Goal: Transaction & Acquisition: Subscribe to service/newsletter

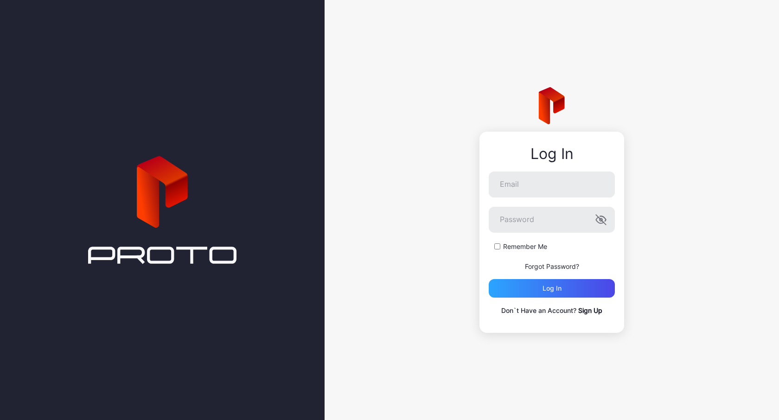
click at [593, 312] on link "Sign Up" at bounding box center [590, 310] width 24 height 8
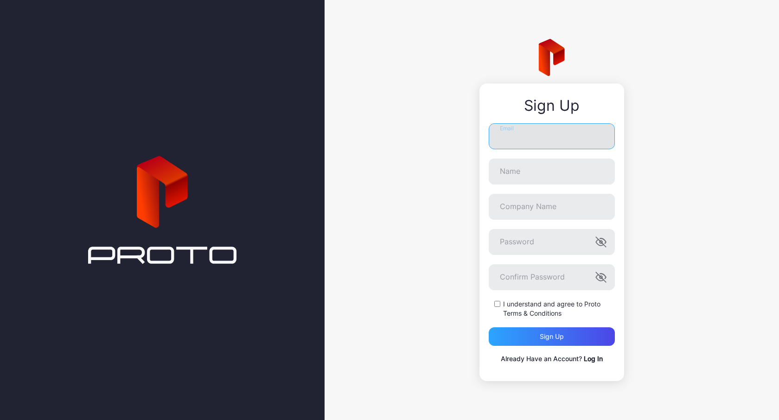
click at [581, 140] on input "Email" at bounding box center [552, 136] width 126 height 26
type input "**********"
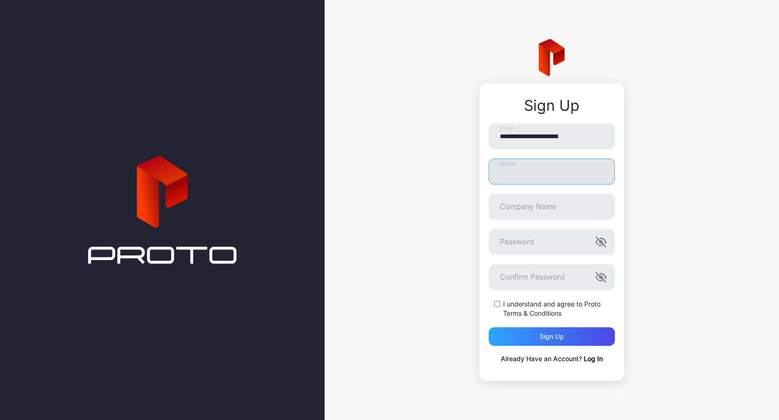
click at [559, 175] on input "Name" at bounding box center [552, 172] width 126 height 26
click at [521, 174] on input "*****" at bounding box center [552, 172] width 126 height 26
click at [562, 170] on input "*********" at bounding box center [552, 172] width 126 height 26
type input "*****"
type input "*********"
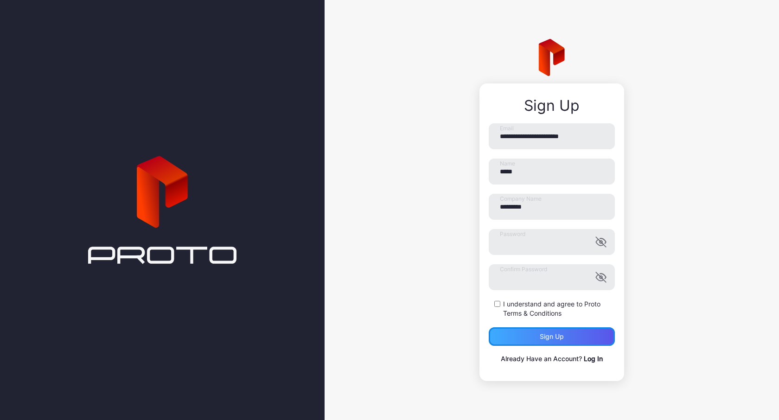
click at [548, 335] on div "Sign up" at bounding box center [552, 336] width 24 height 7
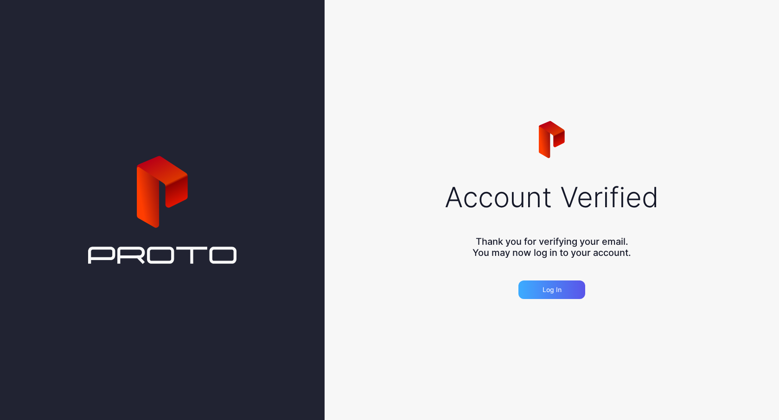
click at [568, 287] on div "Log in" at bounding box center [551, 289] width 67 height 19
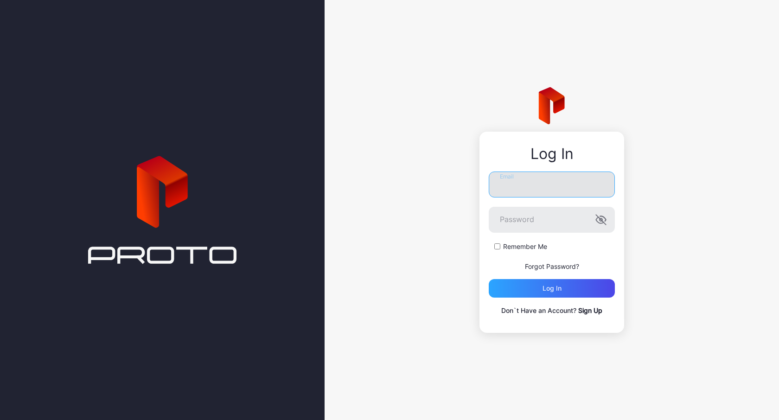
click at [561, 186] on input "Email" at bounding box center [552, 185] width 126 height 26
type input "**********"
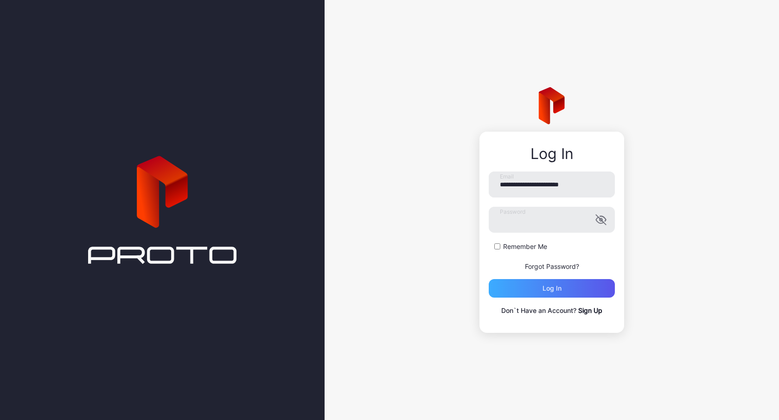
click at [555, 290] on div "Log in" at bounding box center [551, 288] width 19 height 7
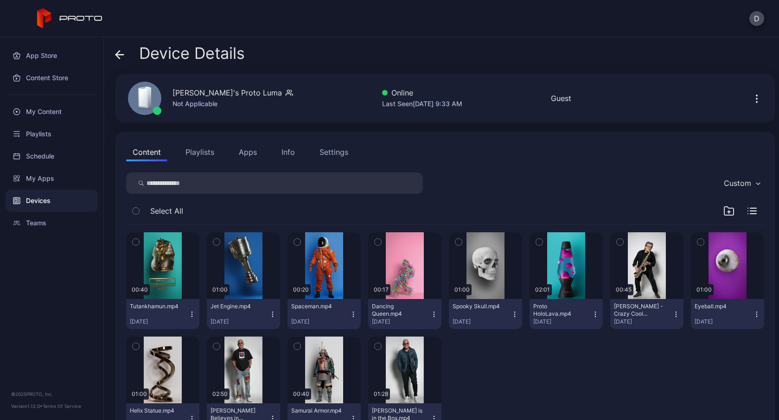
click at [199, 151] on button "Playlists" at bounding box center [200, 152] width 42 height 19
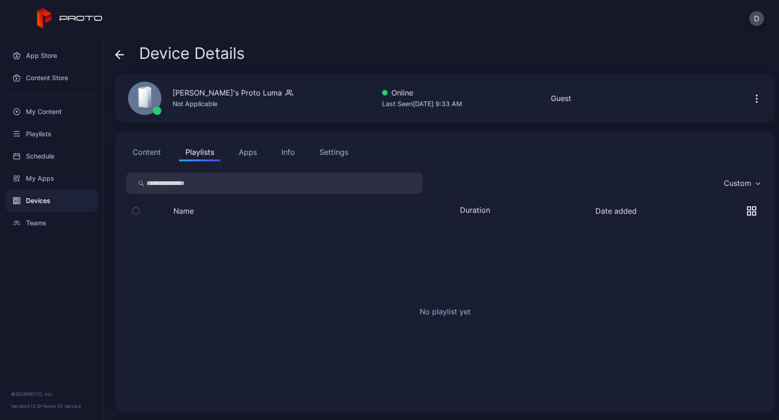
click at [252, 151] on button "Apps" at bounding box center [247, 152] width 31 height 19
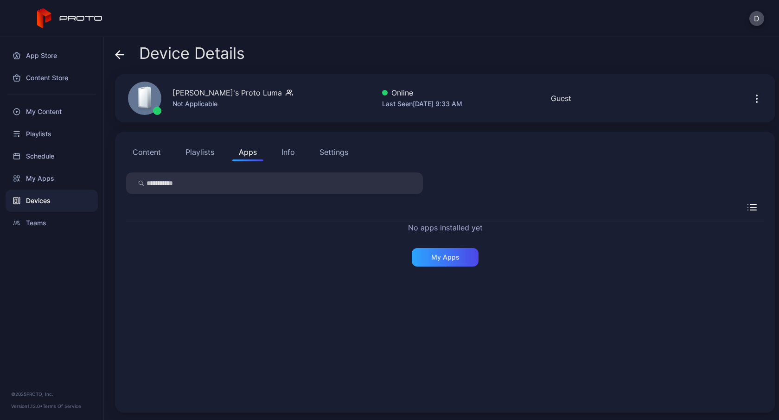
click at [285, 152] on div "Info" at bounding box center [287, 151] width 13 height 11
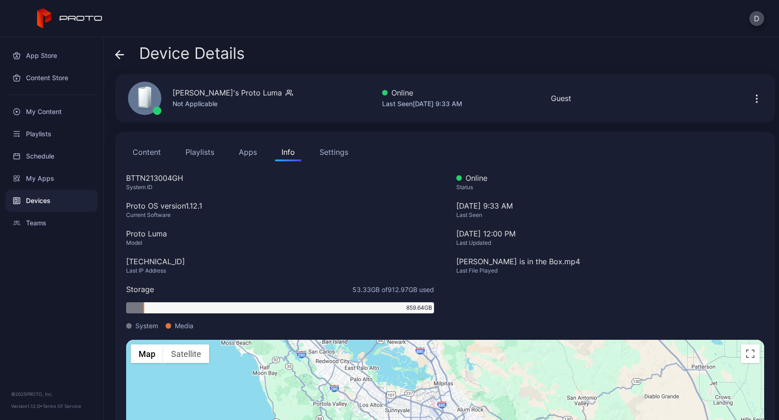
click at [342, 154] on div "Settings" at bounding box center [333, 151] width 29 height 11
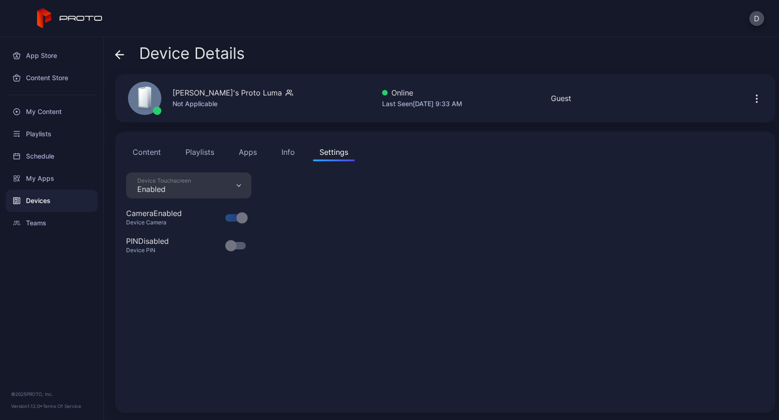
click at [751, 97] on icon "button" at bounding box center [756, 98] width 11 height 11
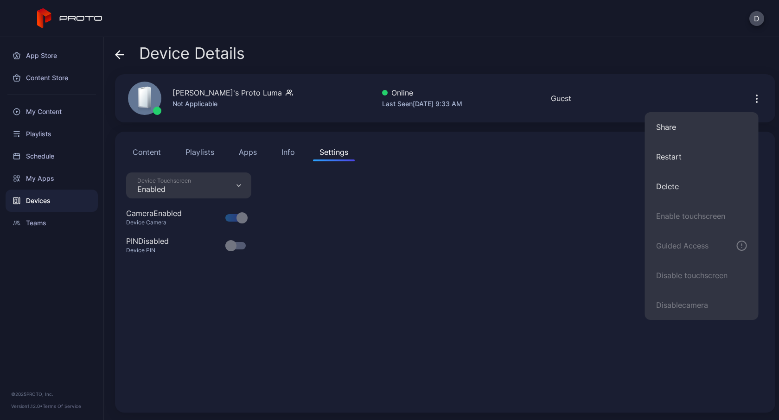
click at [468, 280] on div "Device Touchscreen Enabled Camera Enabled Device Camera PIN Disabled Device PIN" at bounding box center [445, 286] width 638 height 229
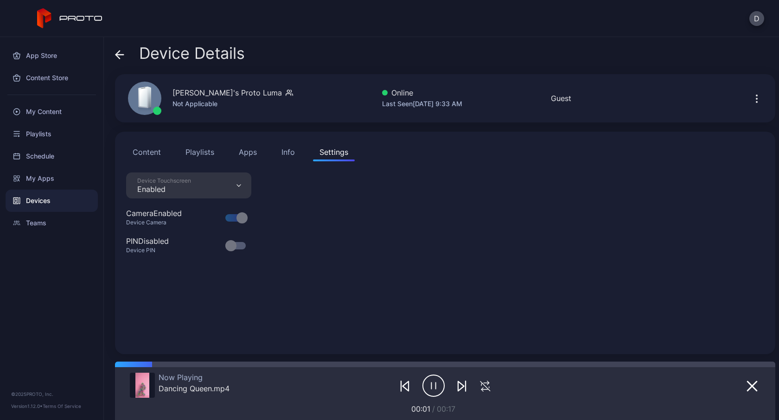
click at [249, 149] on button "Apps" at bounding box center [247, 152] width 31 height 19
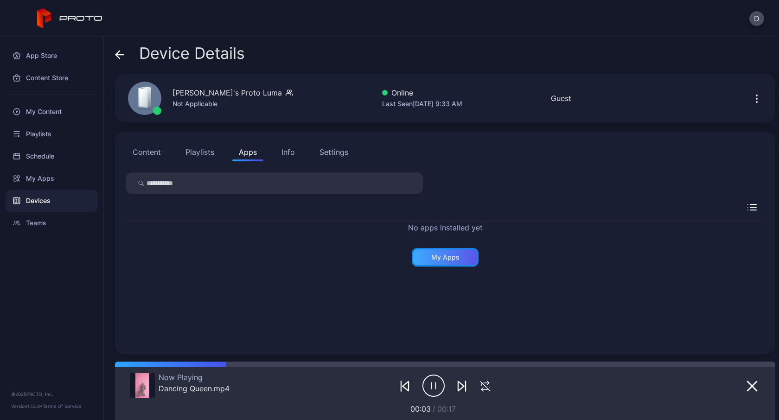
click at [440, 256] on div "My Apps" at bounding box center [445, 257] width 28 height 7
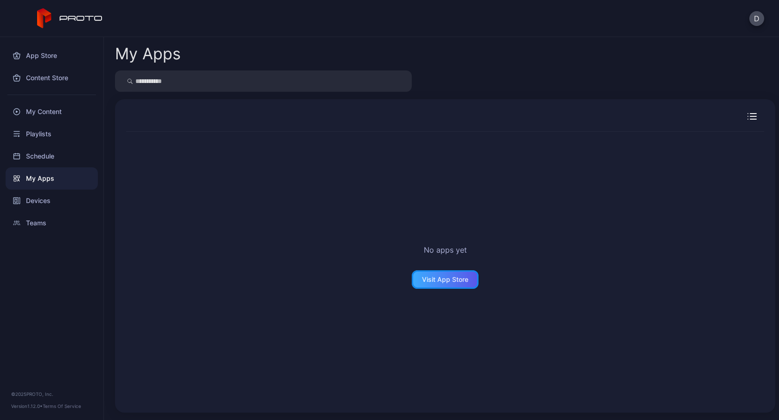
click at [440, 280] on div "Visit App Store" at bounding box center [445, 279] width 46 height 7
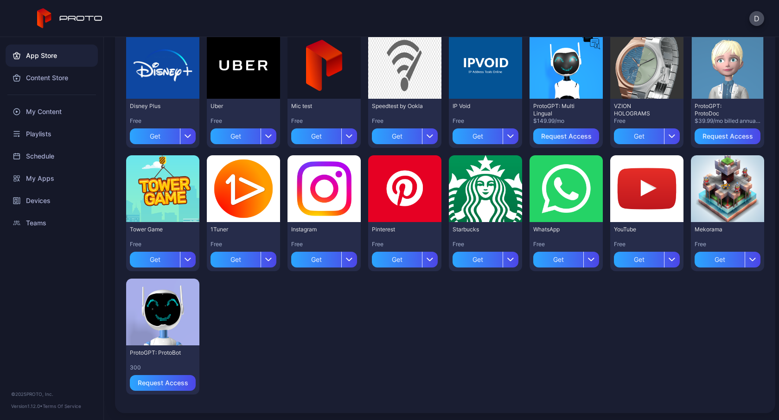
scroll to position [228, 0]
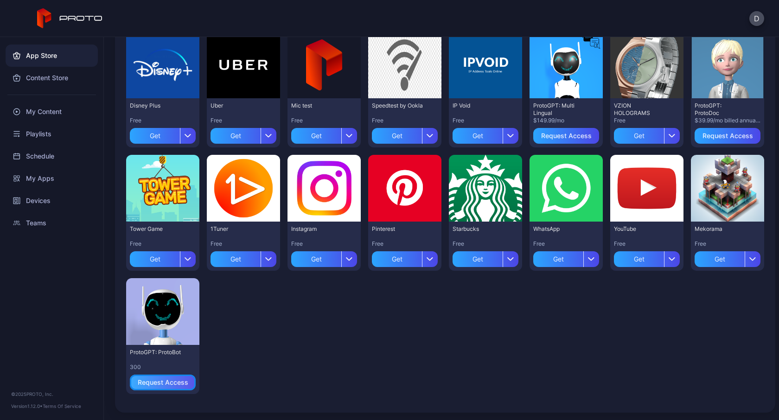
click at [164, 385] on div "Request Access" at bounding box center [163, 382] width 51 height 7
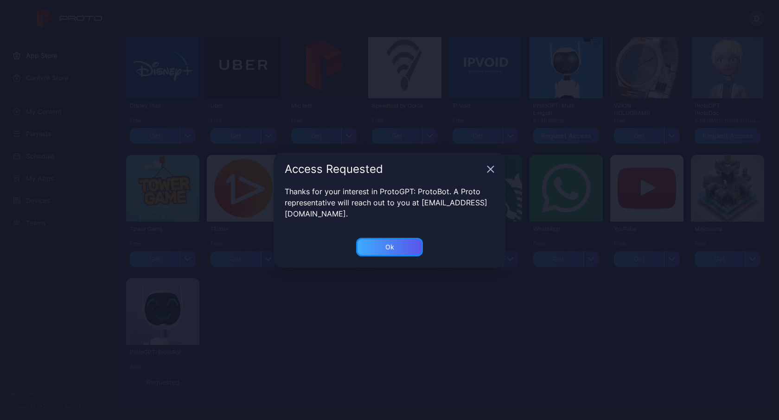
click at [393, 248] on div "Ok" at bounding box center [389, 246] width 9 height 7
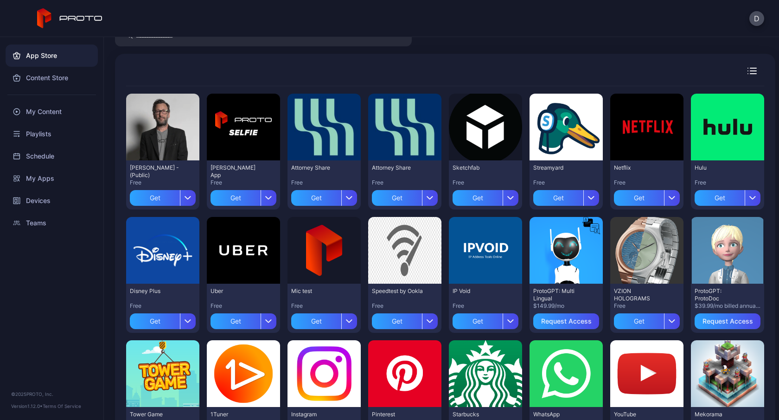
scroll to position [0, 0]
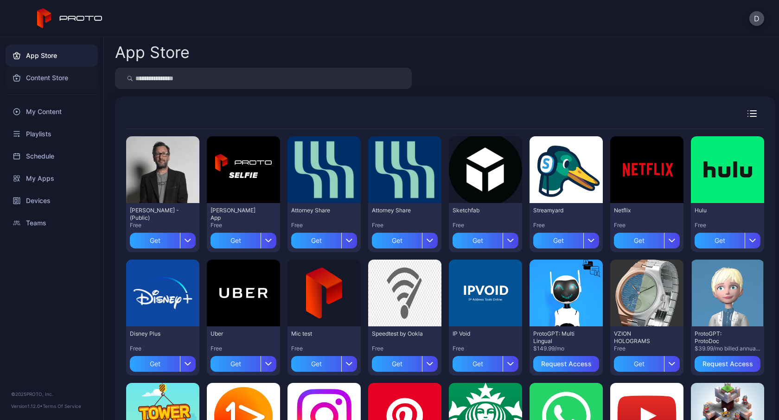
click at [52, 80] on div "Content Store" at bounding box center [52, 78] width 92 height 22
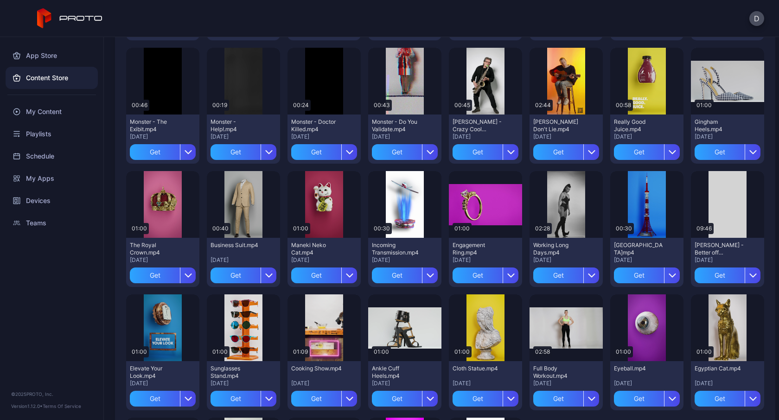
scroll to position [947, 0]
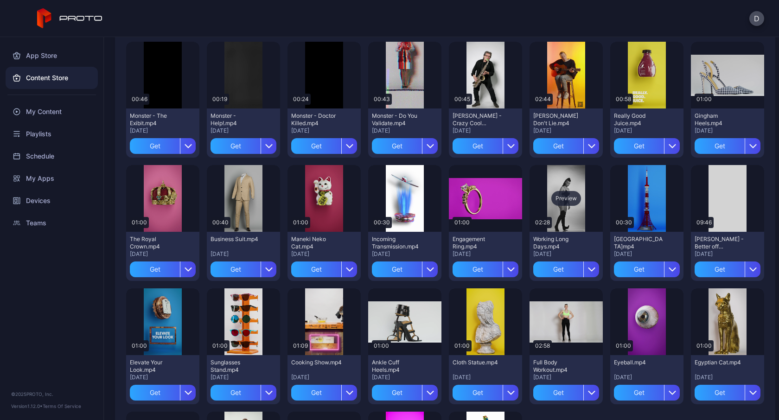
click at [562, 199] on div "Preview" at bounding box center [566, 198] width 30 height 15
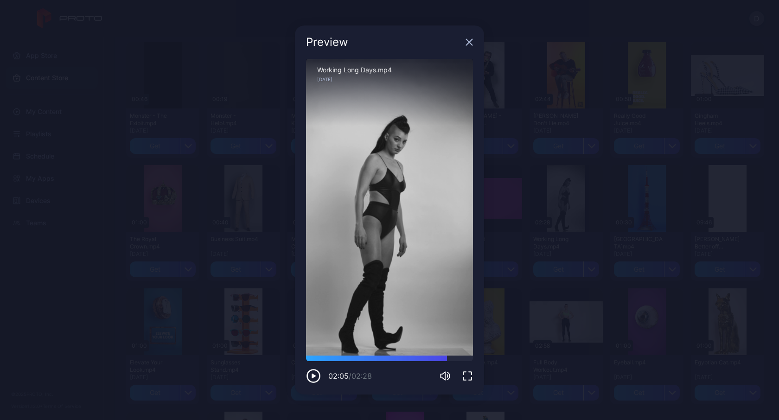
drag, startPoint x: 338, startPoint y: 356, endPoint x: 444, endPoint y: 361, distance: 105.8
click at [444, 361] on div "02:05 / 02:28" at bounding box center [389, 370] width 167 height 28
click at [471, 42] on icon "button" at bounding box center [468, 41] width 7 height 7
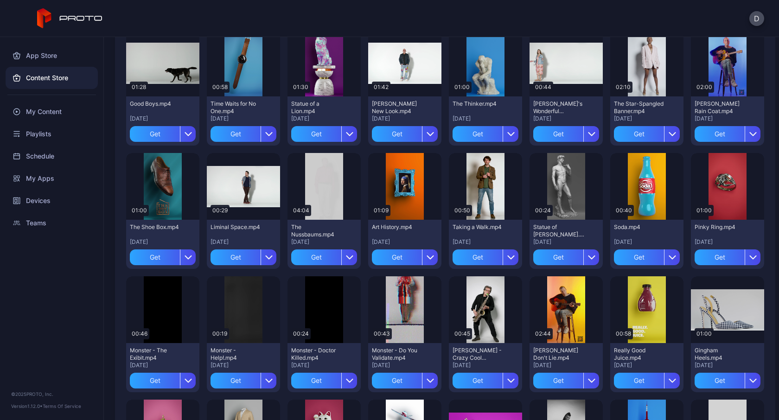
scroll to position [712, 0]
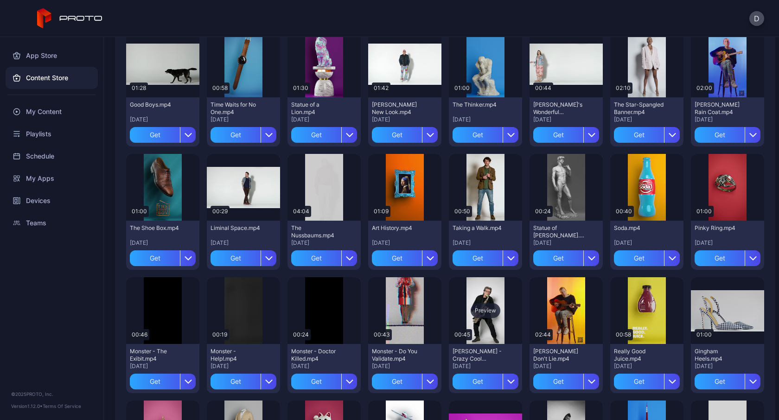
click at [473, 315] on div "Preview" at bounding box center [485, 310] width 30 height 15
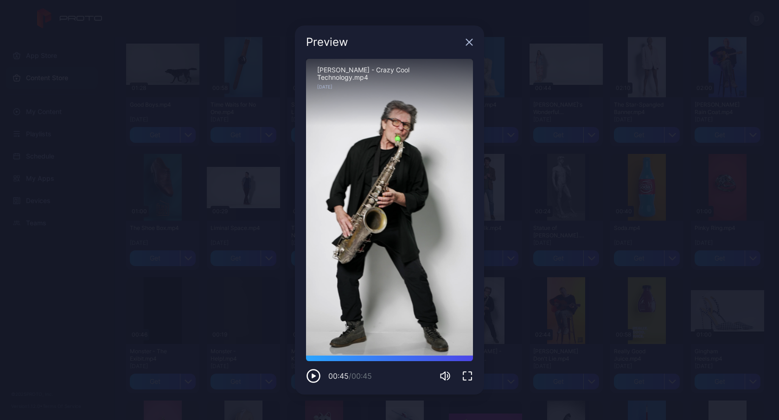
click at [471, 39] on icon "button" at bounding box center [469, 42] width 6 height 6
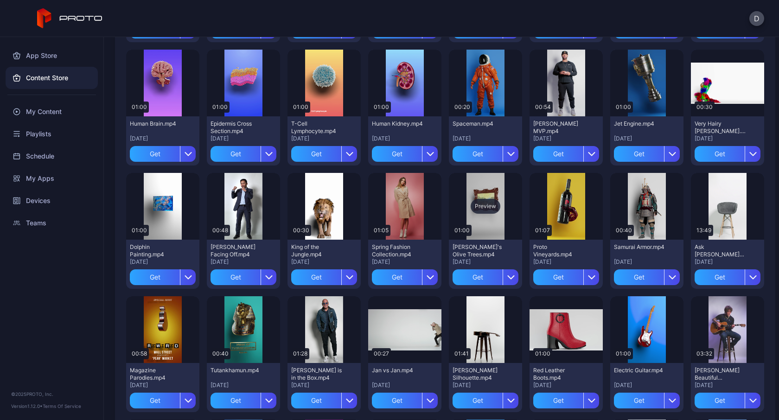
scroll to position [301, 0]
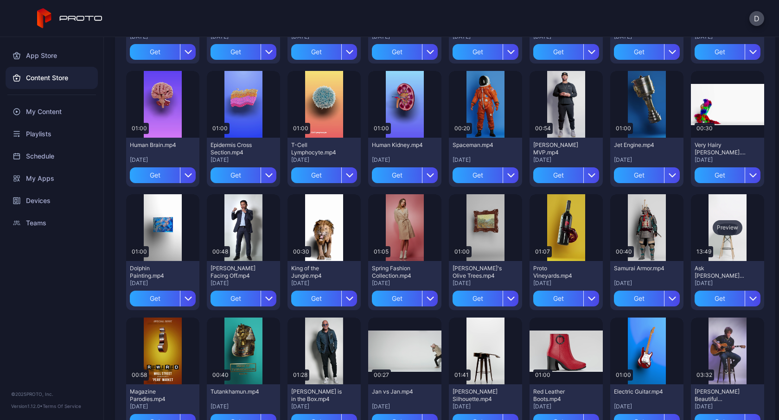
click at [719, 229] on div "Preview" at bounding box center [727, 227] width 30 height 15
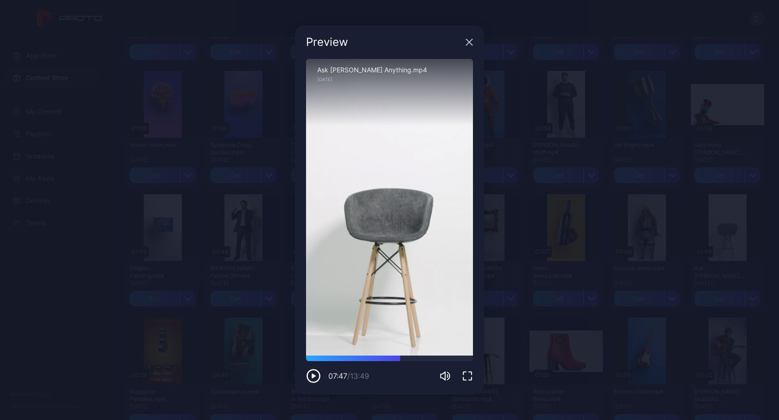
drag, startPoint x: 312, startPoint y: 358, endPoint x: 400, endPoint y: 363, distance: 87.8
click at [400, 363] on div "07:47 / 13:49" at bounding box center [389, 370] width 167 height 28
click at [470, 40] on icon "button" at bounding box center [468, 41] width 7 height 7
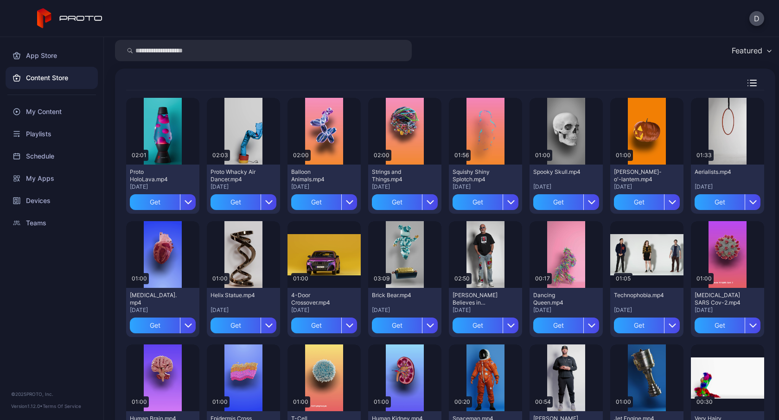
scroll to position [0, 0]
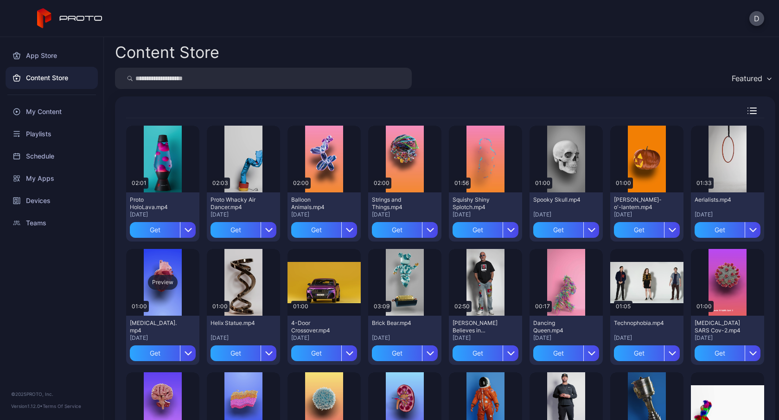
click at [159, 282] on div "Preview" at bounding box center [163, 282] width 30 height 15
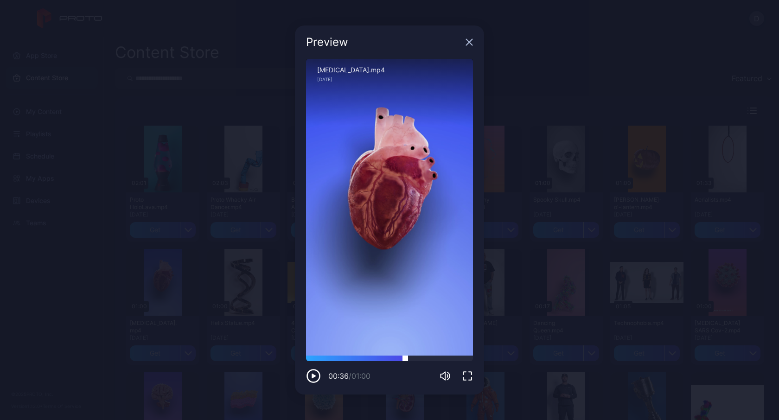
drag, startPoint x: 333, startPoint y: 360, endPoint x: 405, endPoint y: 360, distance: 71.8
click at [405, 356] on div at bounding box center [405, 356] width 0 height 0
click at [470, 43] on icon "button" at bounding box center [468, 41] width 7 height 7
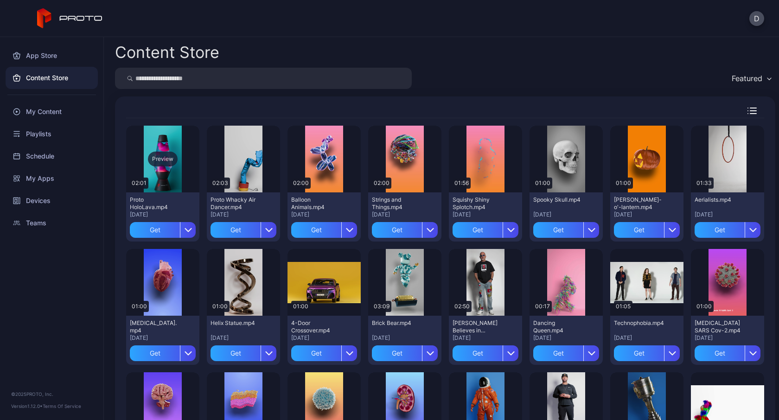
click at [158, 160] on div "Preview" at bounding box center [163, 159] width 30 height 15
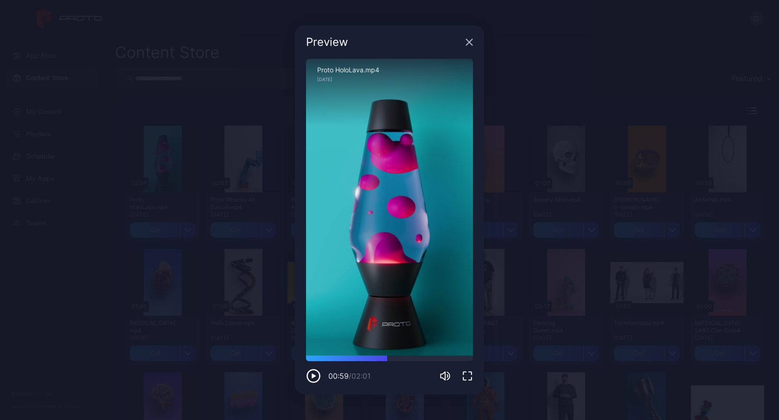
drag, startPoint x: 314, startPoint y: 358, endPoint x: 387, endPoint y: 366, distance: 73.2
click at [387, 366] on div "00:59 / 02:01" at bounding box center [389, 370] width 167 height 28
click at [471, 43] on icon "button" at bounding box center [468, 41] width 7 height 7
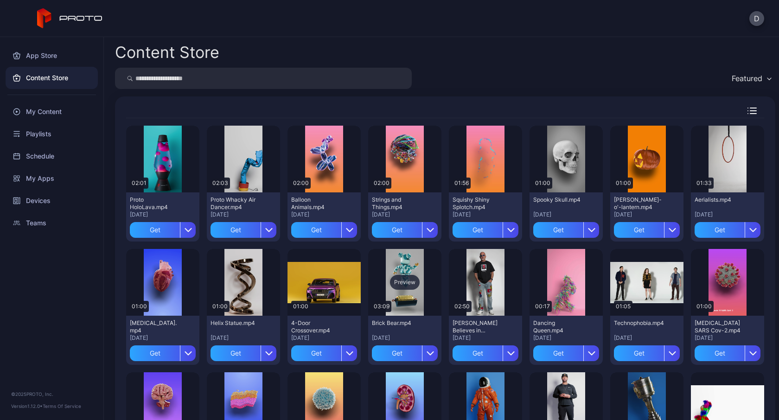
click at [399, 282] on div "Preview" at bounding box center [405, 282] width 30 height 15
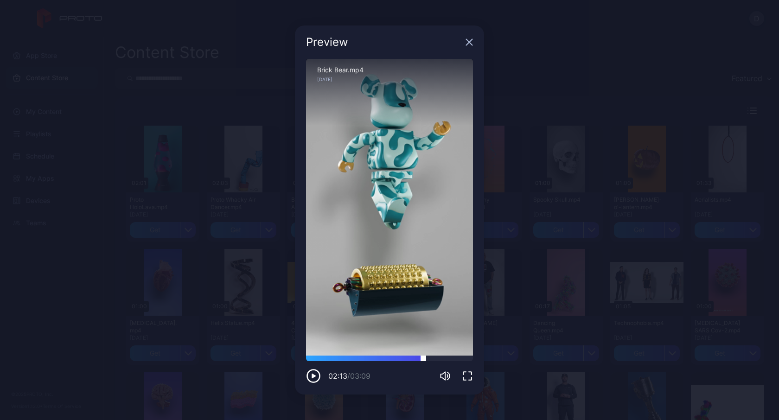
drag, startPoint x: 324, startPoint y: 357, endPoint x: 423, endPoint y: 361, distance: 99.7
click at [423, 356] on div at bounding box center [423, 356] width 0 height 0
click at [449, 359] on div at bounding box center [389, 359] width 167 height 6
drag, startPoint x: 449, startPoint y: 359, endPoint x: 467, endPoint y: 360, distance: 18.6
click at [468, 356] on div at bounding box center [468, 356] width 0 height 0
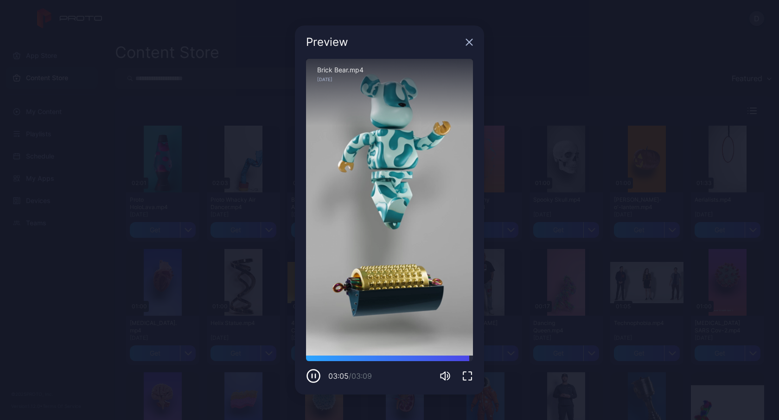
click at [467, 46] on div "Preview" at bounding box center [389, 41] width 189 height 33
click at [468, 44] on icon "button" at bounding box center [468, 41] width 7 height 7
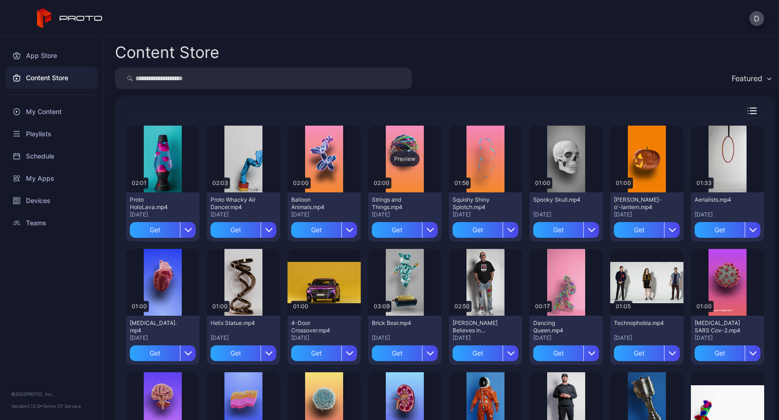
click at [403, 161] on div "Preview" at bounding box center [405, 159] width 30 height 15
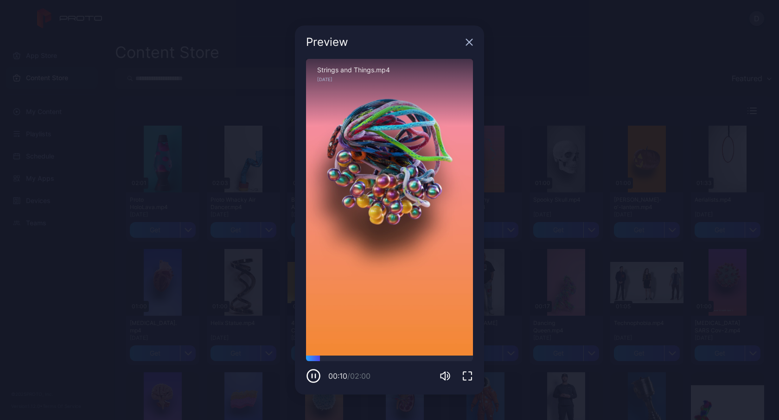
click at [472, 42] on icon "button" at bounding box center [468, 41] width 7 height 7
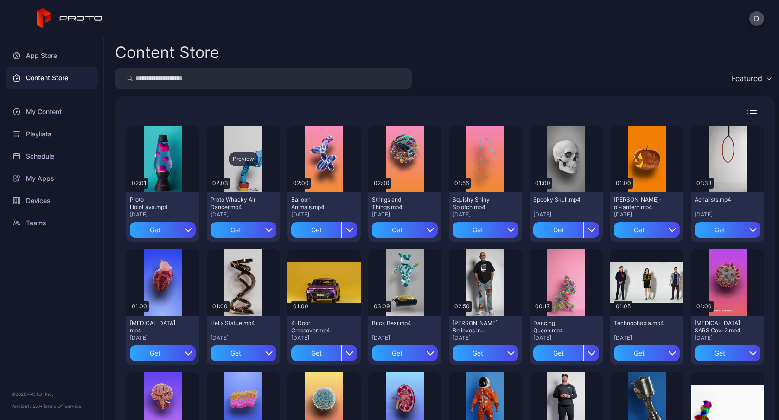
click at [247, 184] on div "Preview" at bounding box center [243, 159] width 73 height 67
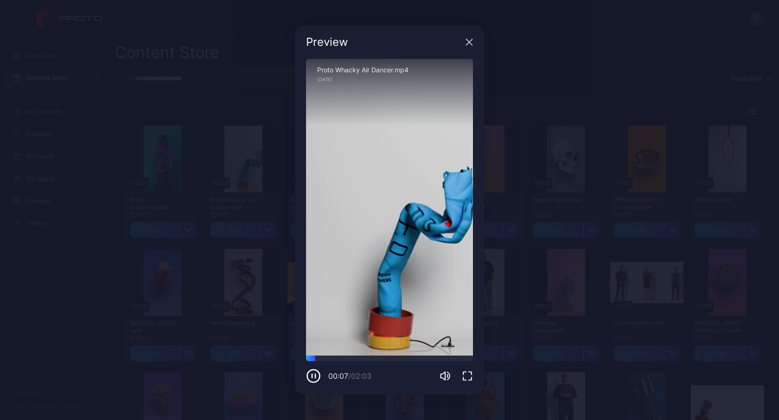
click at [466, 43] on icon "button" at bounding box center [468, 41] width 7 height 7
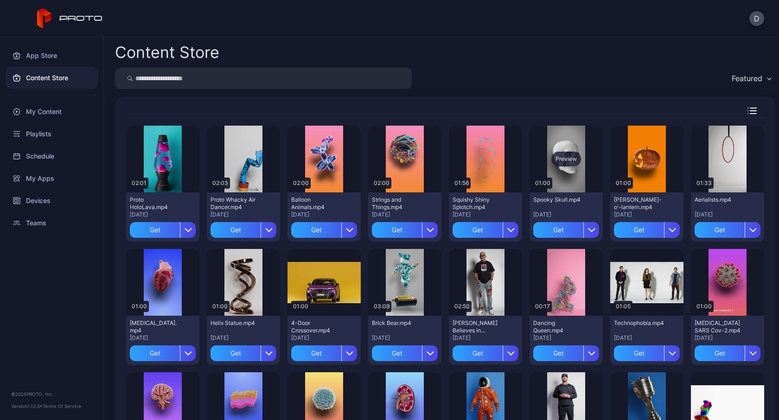
click at [566, 149] on div "Preview" at bounding box center [565, 159] width 73 height 67
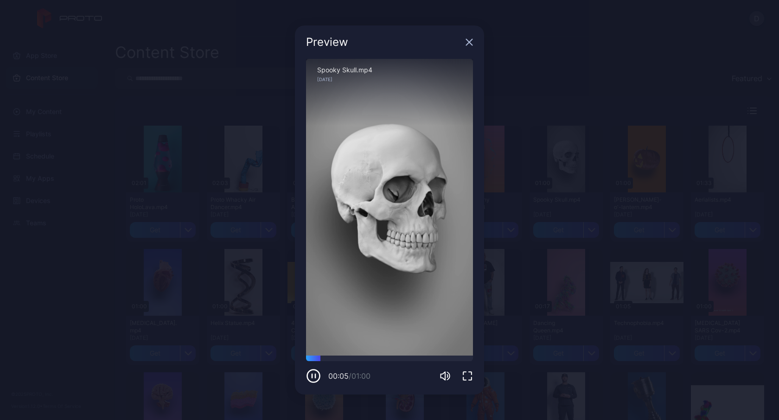
click at [472, 42] on icon "button" at bounding box center [468, 41] width 7 height 7
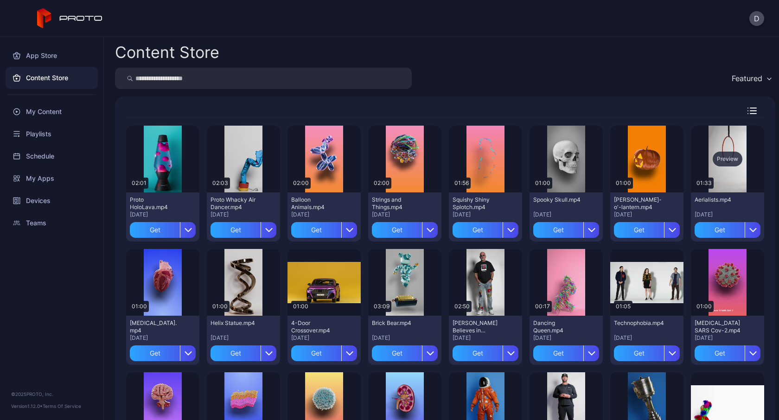
click at [718, 159] on div "Preview" at bounding box center [727, 159] width 30 height 15
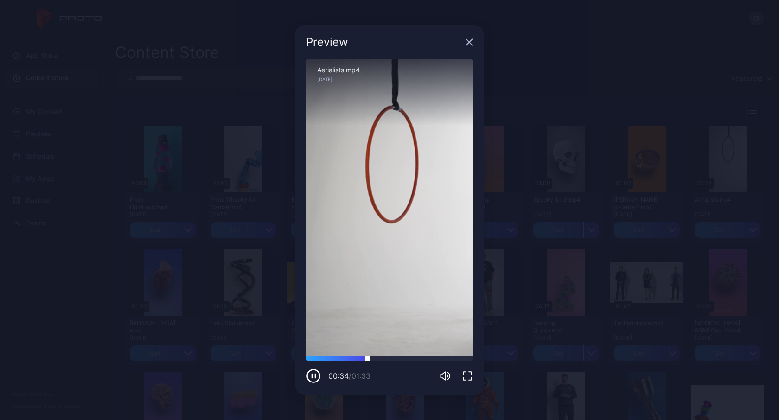
click at [381, 358] on div at bounding box center [389, 359] width 167 height 6
drag, startPoint x: 381, startPoint y: 358, endPoint x: 403, endPoint y: 356, distance: 21.9
click at [404, 356] on div at bounding box center [404, 356] width 0 height 0
click at [432, 357] on div at bounding box center [389, 359] width 167 height 6
drag, startPoint x: 432, startPoint y: 357, endPoint x: 449, endPoint y: 357, distance: 17.6
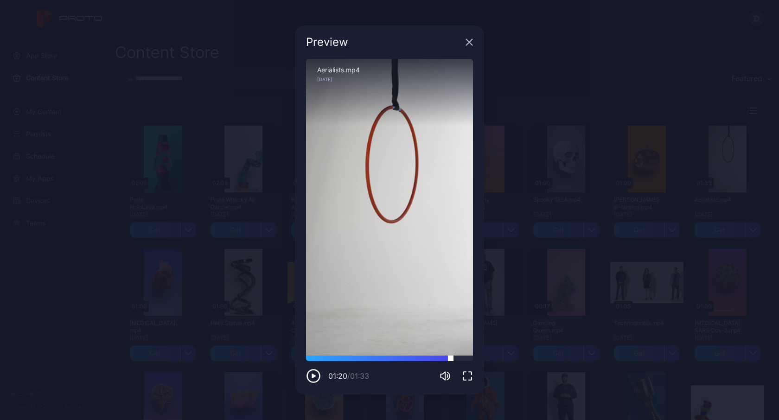
click at [451, 356] on div at bounding box center [451, 356] width 0 height 0
click at [471, 40] on icon "button" at bounding box center [469, 42] width 6 height 6
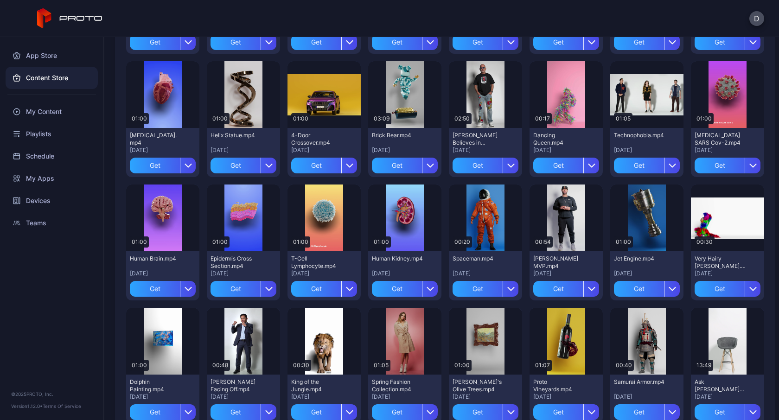
scroll to position [189, 0]
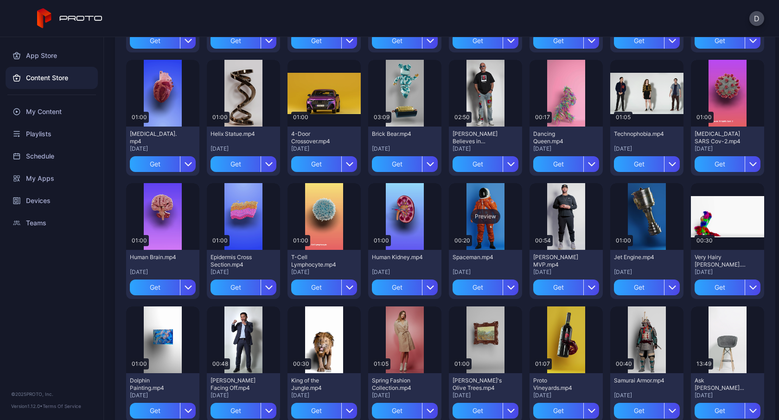
click at [483, 216] on div "Preview" at bounding box center [485, 216] width 30 height 15
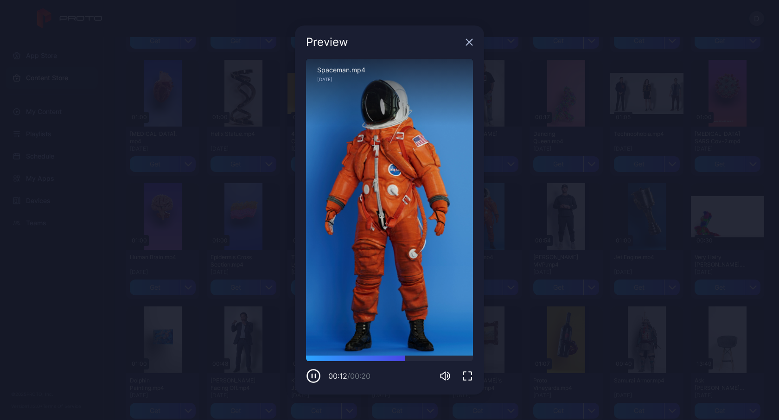
click at [470, 43] on icon "button" at bounding box center [469, 42] width 6 height 6
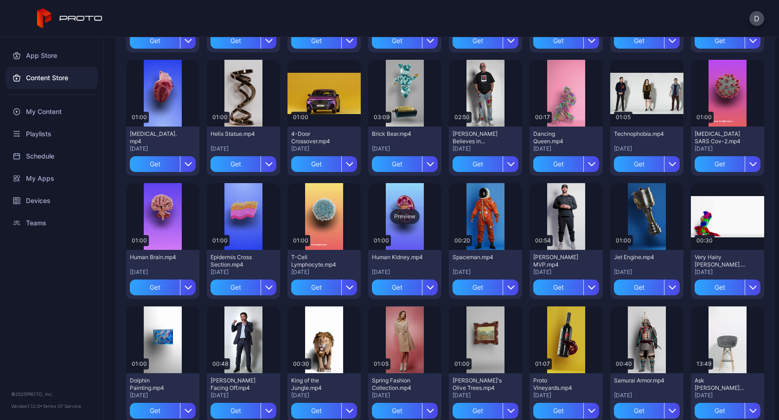
scroll to position [0, 0]
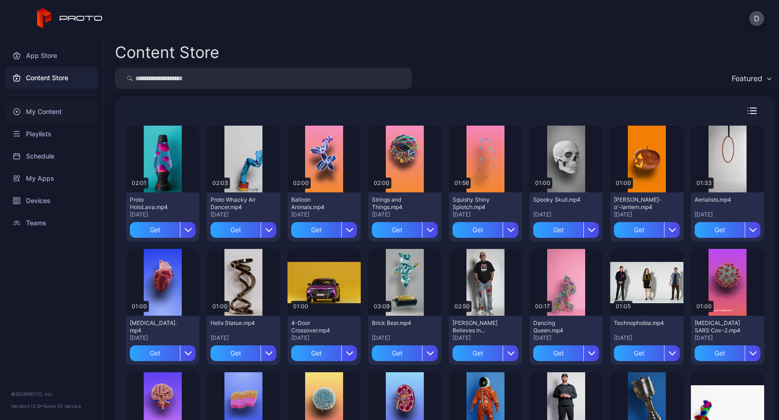
click at [50, 114] on div "My Content" at bounding box center [52, 112] width 92 height 22
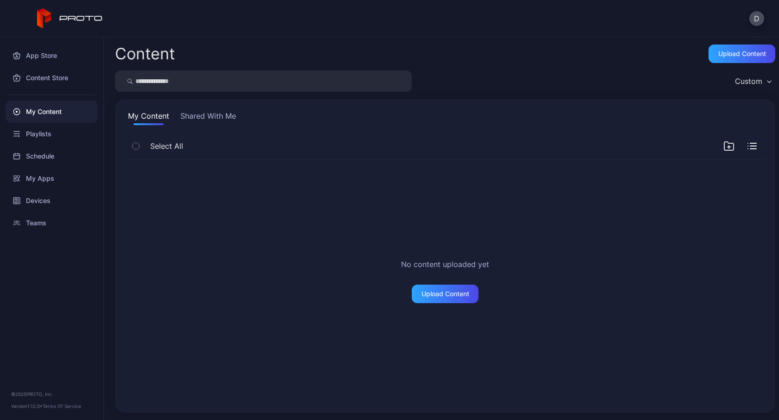
click at [226, 117] on button "Shared With Me" at bounding box center [207, 117] width 59 height 15
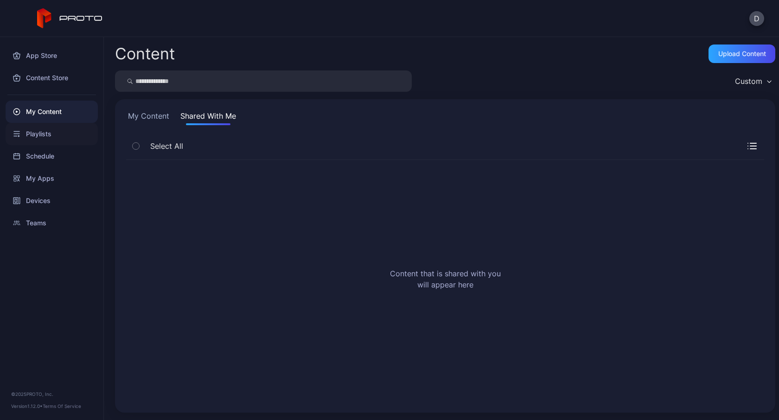
click at [47, 134] on div "Playlists" at bounding box center [52, 134] width 92 height 22
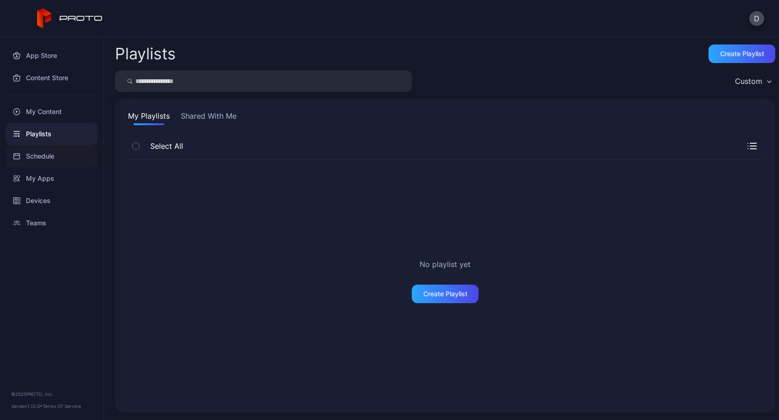
click at [54, 153] on div "Schedule" at bounding box center [52, 156] width 92 height 22
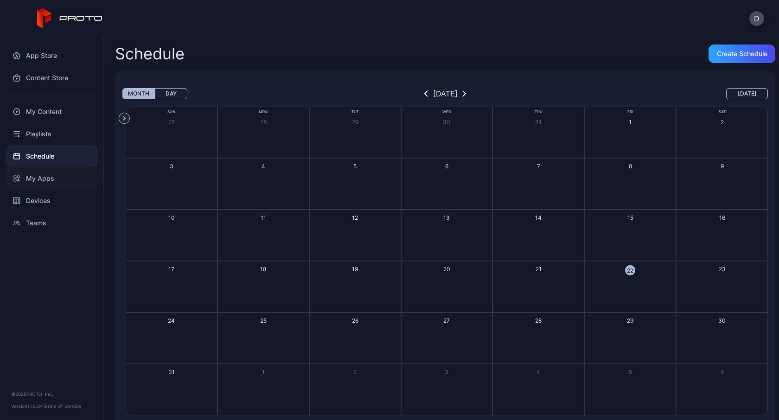
click at [47, 177] on div "My Apps" at bounding box center [52, 178] width 92 height 22
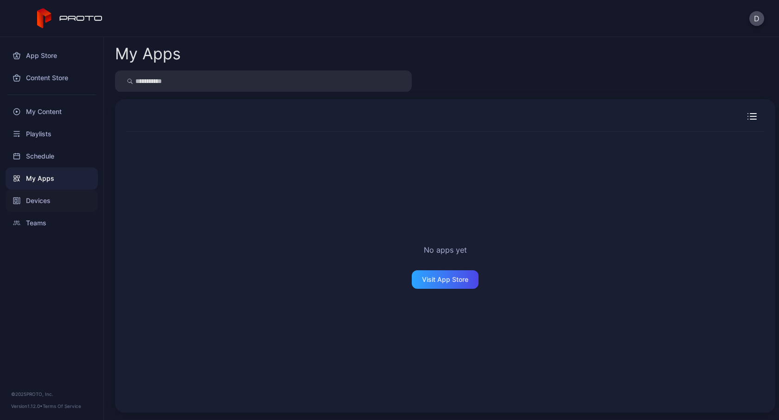
click at [44, 199] on div "Devices" at bounding box center [52, 201] width 92 height 22
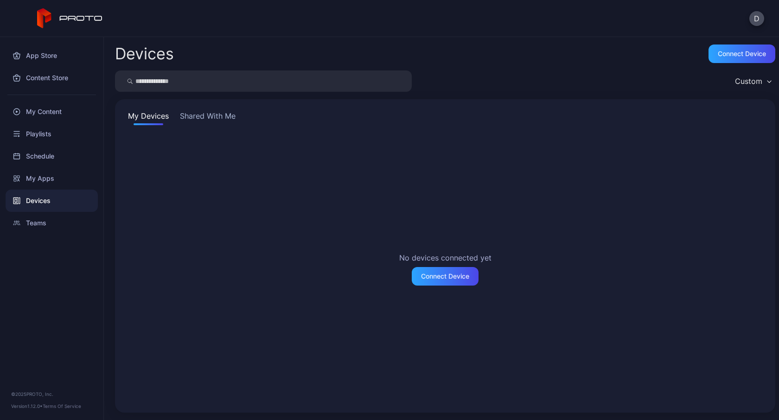
click at [207, 114] on button "Shared With Me" at bounding box center [207, 117] width 59 height 15
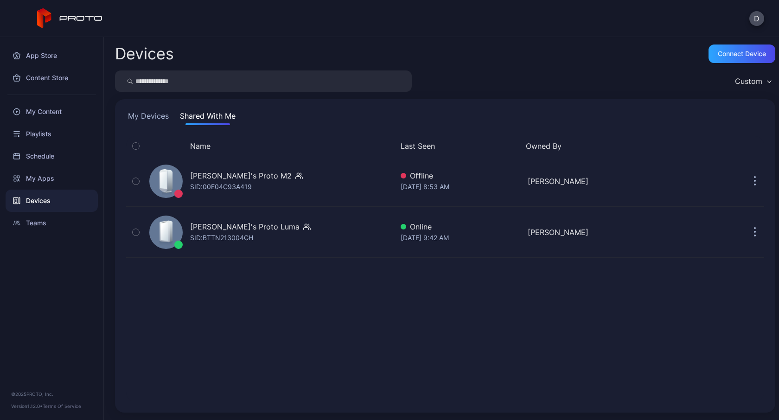
click at [748, 77] on div "Custom" at bounding box center [748, 80] width 27 height 9
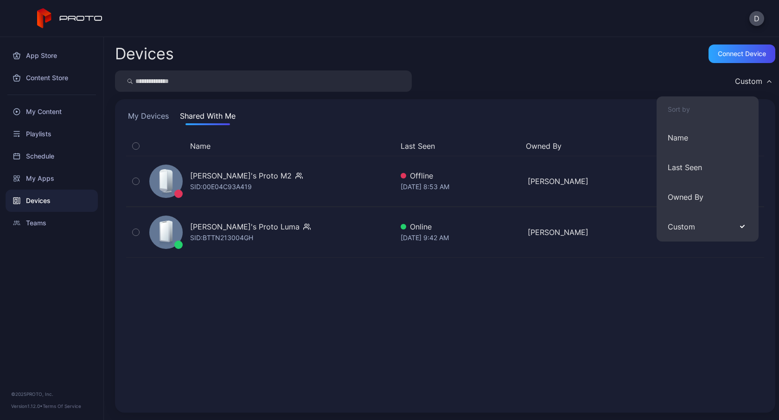
click at [587, 32] on div "D" at bounding box center [389, 18] width 779 height 37
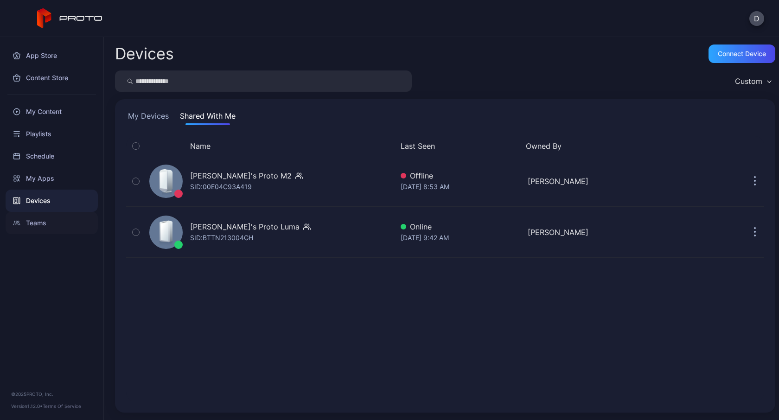
click at [38, 221] on div "Teams" at bounding box center [52, 223] width 92 height 22
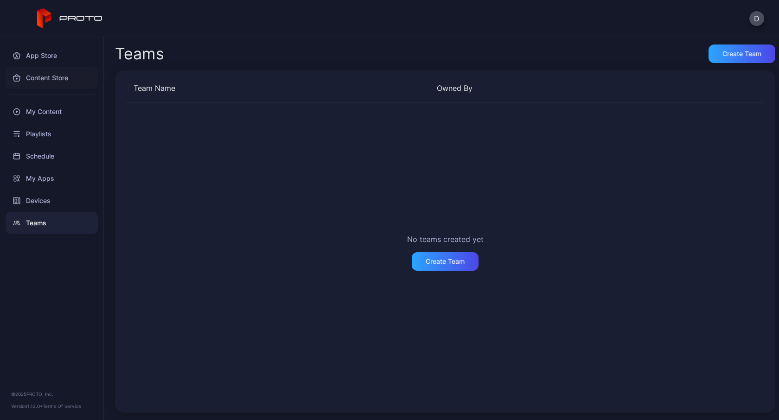
click at [46, 76] on div "Content Store" at bounding box center [52, 78] width 92 height 22
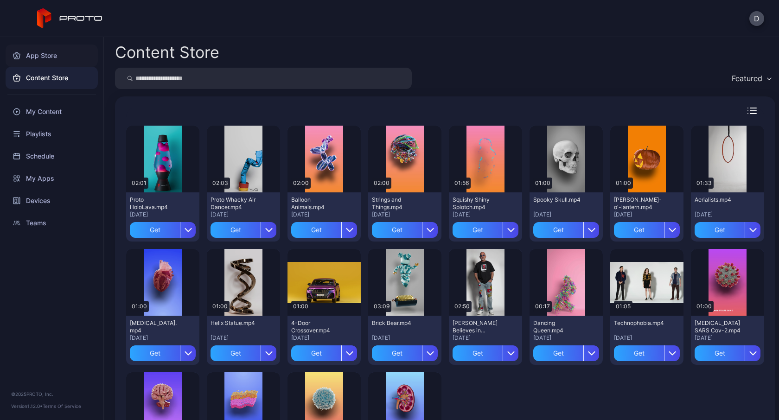
click at [41, 55] on div "App Store" at bounding box center [52, 55] width 92 height 22
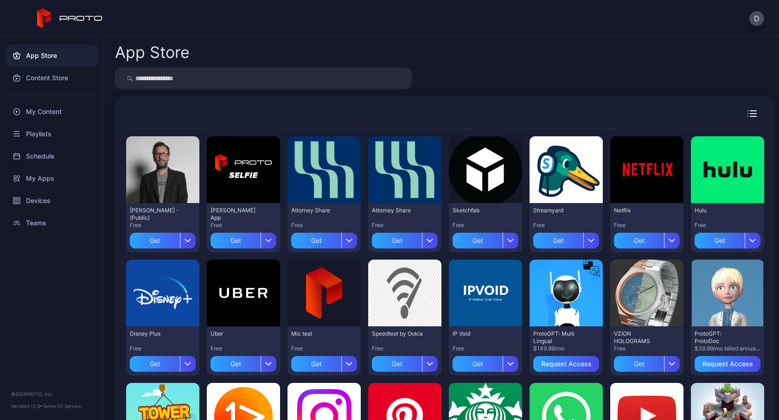
click at [80, 23] on icon at bounding box center [70, 18] width 66 height 20
